Goal: Task Accomplishment & Management: Use online tool/utility

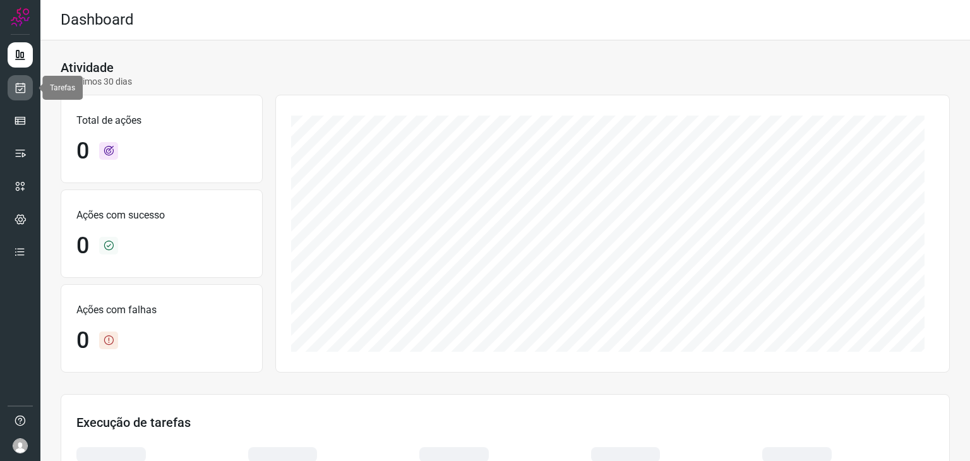
click at [14, 93] on icon at bounding box center [20, 87] width 13 height 13
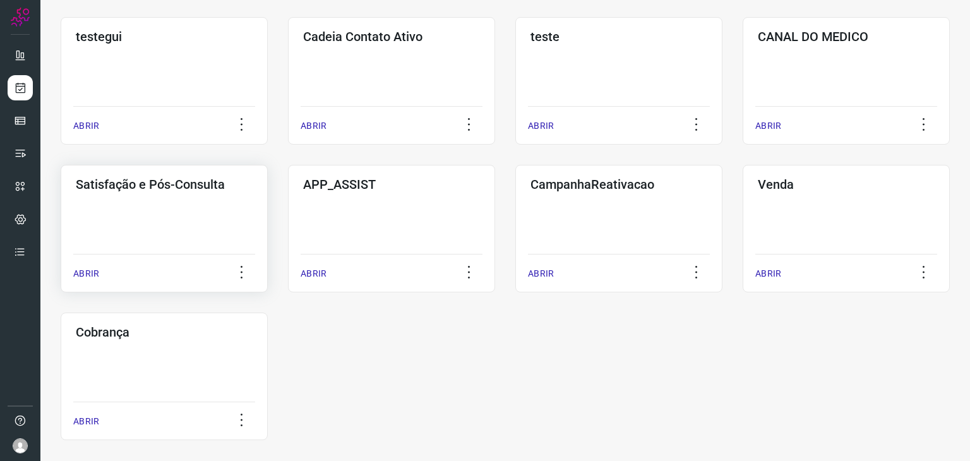
click at [288, 237] on div "Satisfação e Pós-Consulta ABRIR" at bounding box center [391, 229] width 207 height 128
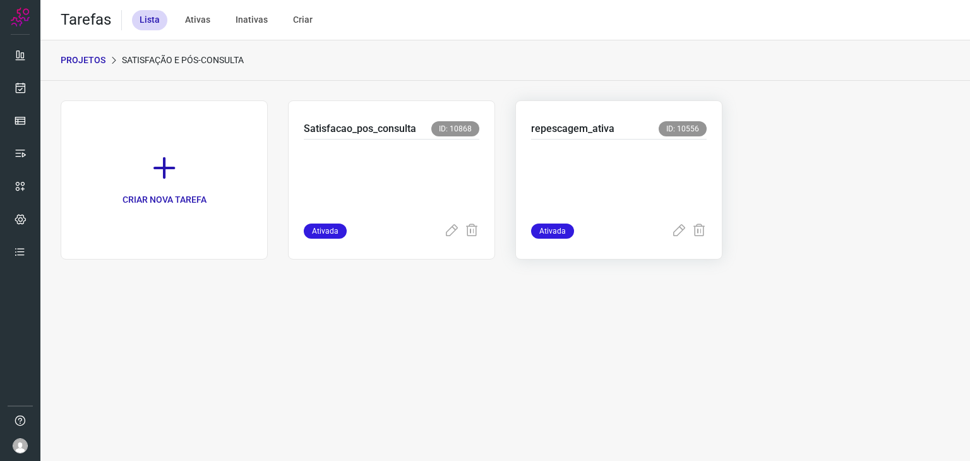
click at [565, 157] on p at bounding box center [619, 178] width 176 height 63
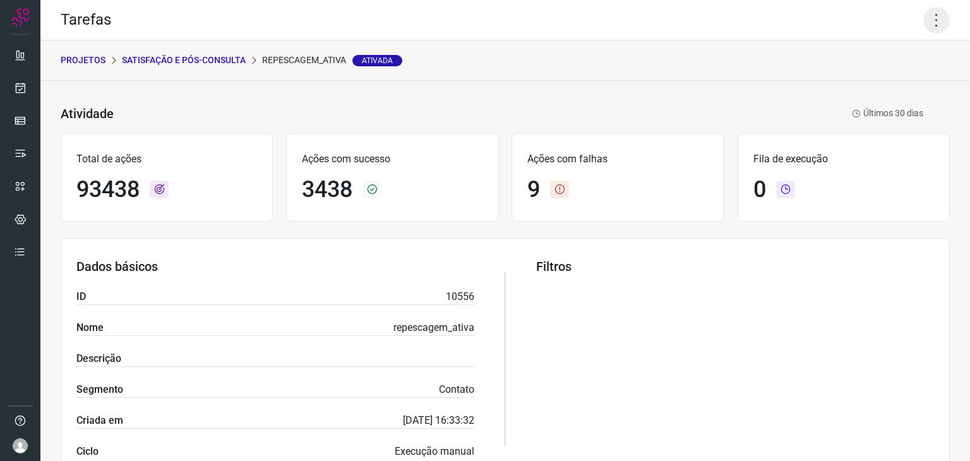
click at [923, 18] on icon at bounding box center [936, 20] width 27 height 27
click at [894, 78] on li "Executar" at bounding box center [882, 83] width 115 height 20
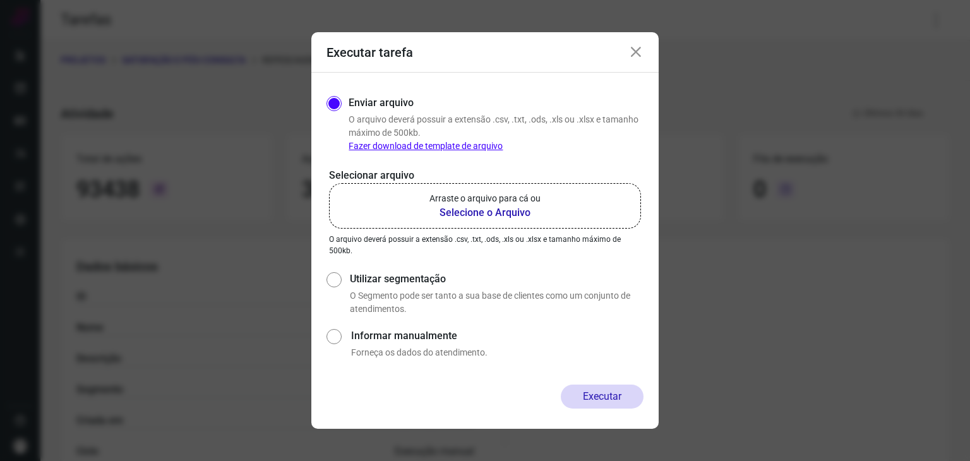
click at [475, 201] on p "Arraste o arquivo para cá ou" at bounding box center [484, 198] width 111 height 13
click at [0, 0] on input "Arraste o arquivo para cá ou Selecione o Arquivo" at bounding box center [0, 0] width 0 height 0
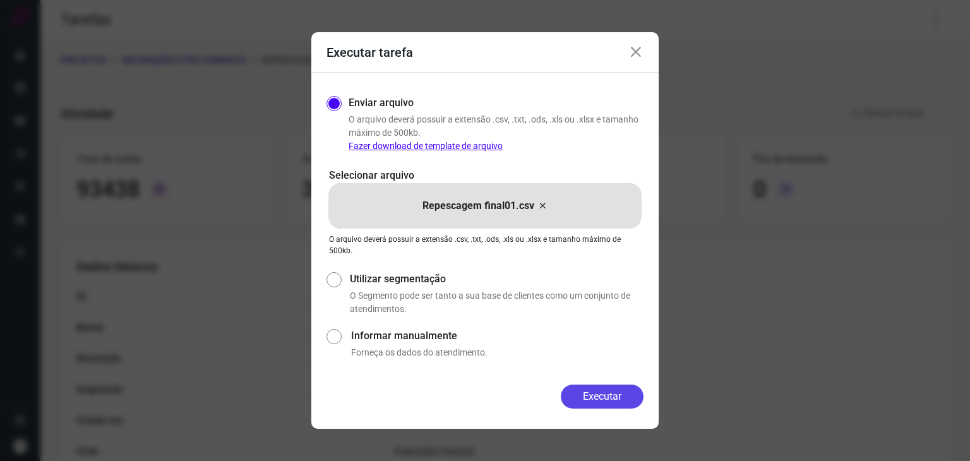
click at [594, 398] on button "Executar" at bounding box center [602, 396] width 83 height 24
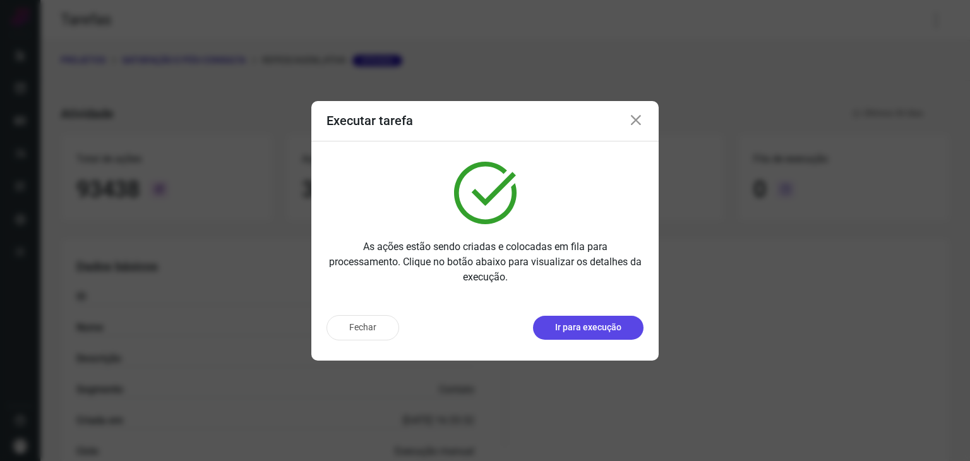
click at [600, 334] on button "Ir para execução" at bounding box center [588, 328] width 110 height 24
